Goal: Navigation & Orientation: Find specific page/section

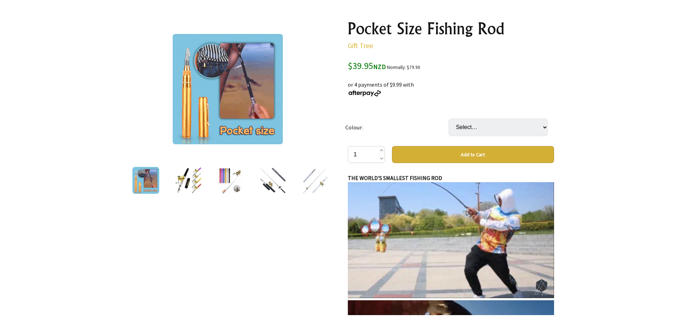
scroll to position [9, 0]
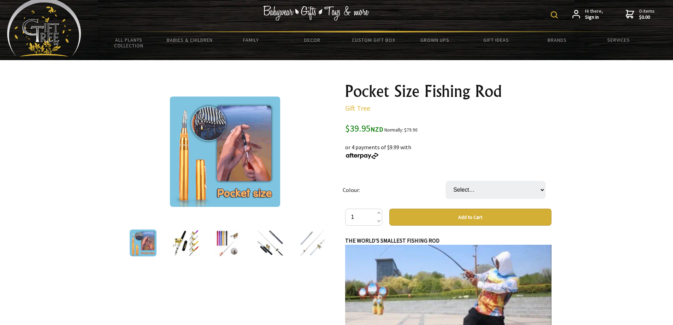
click at [243, 185] on img at bounding box center [225, 151] width 110 height 110
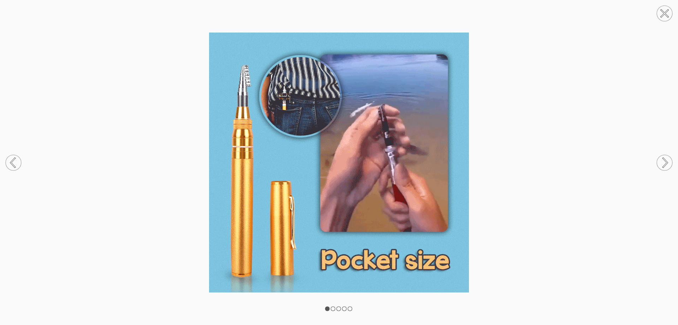
click at [663, 163] on circle at bounding box center [665, 163] width 16 height 16
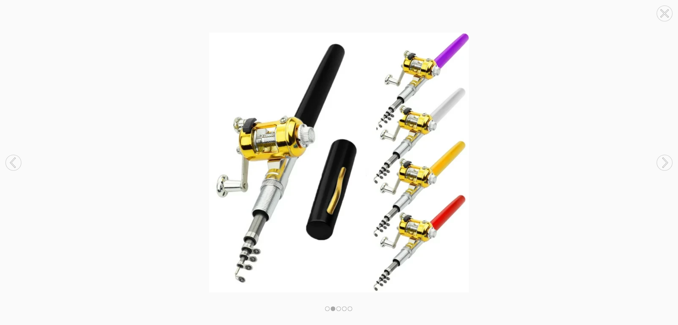
click at [663, 162] on circle at bounding box center [665, 163] width 16 height 16
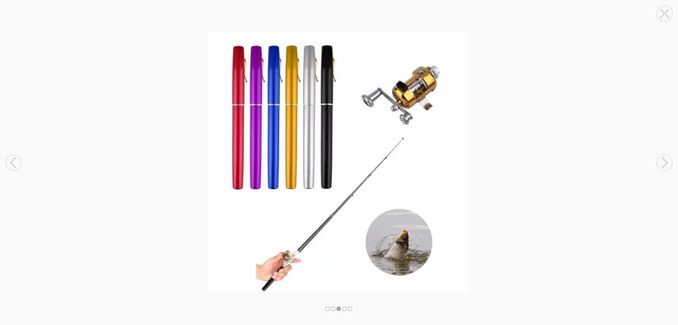
click at [663, 162] on circle at bounding box center [665, 163] width 16 height 16
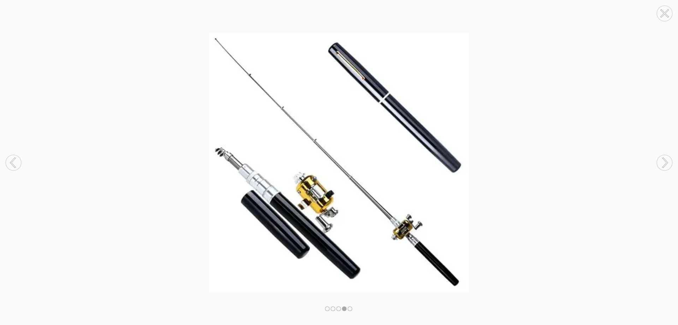
click at [663, 162] on circle at bounding box center [665, 163] width 16 height 16
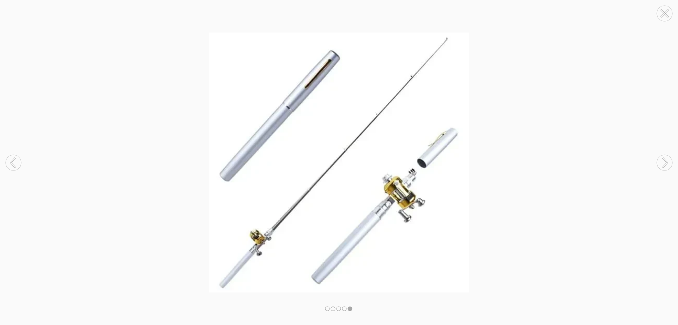
click at [663, 162] on circle at bounding box center [665, 163] width 16 height 16
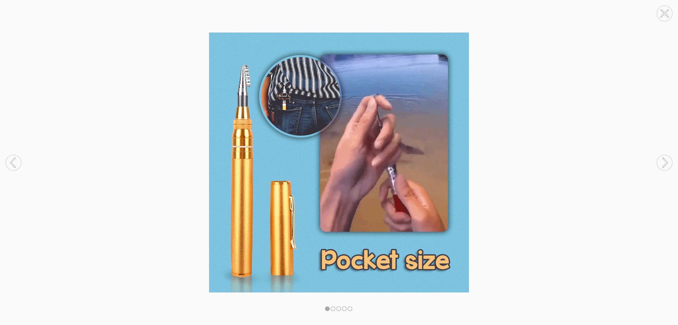
click at [663, 161] on circle at bounding box center [665, 163] width 16 height 16
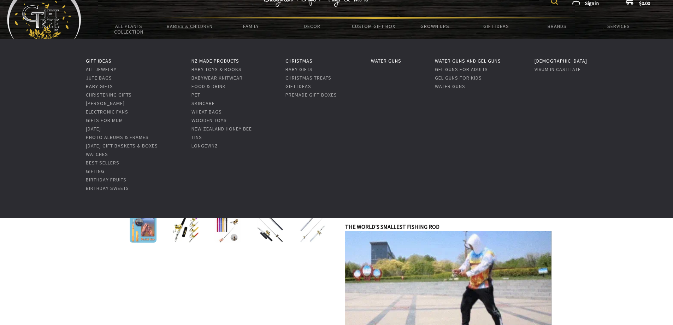
scroll to position [35, 0]
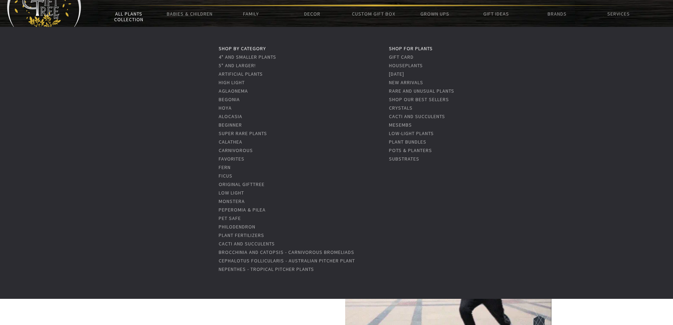
click at [134, 20] on link "All Plants Collection" at bounding box center [128, 16] width 61 height 20
